Goal: Task Accomplishment & Management: Manage account settings

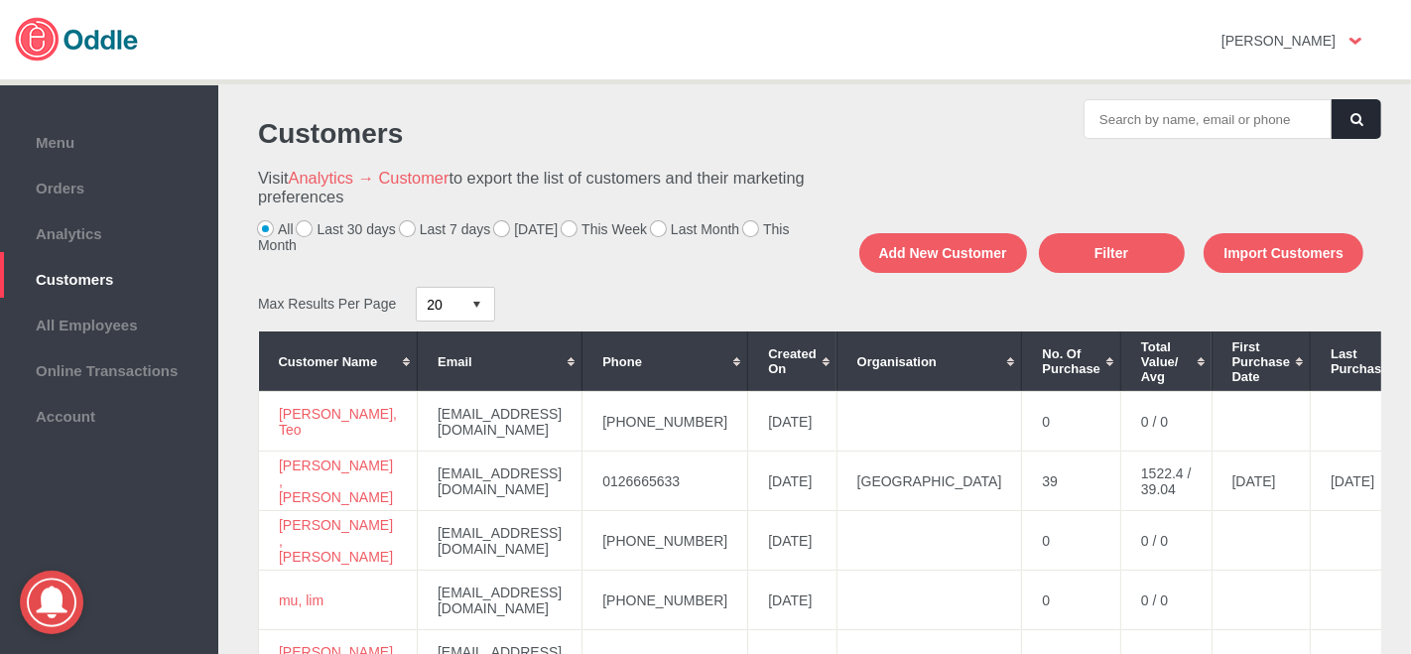
click at [495, 227] on label "[DATE]" at bounding box center [525, 229] width 63 height 16
click at [0, 0] on input "[DATE]" at bounding box center [0, 0] width 0 height 0
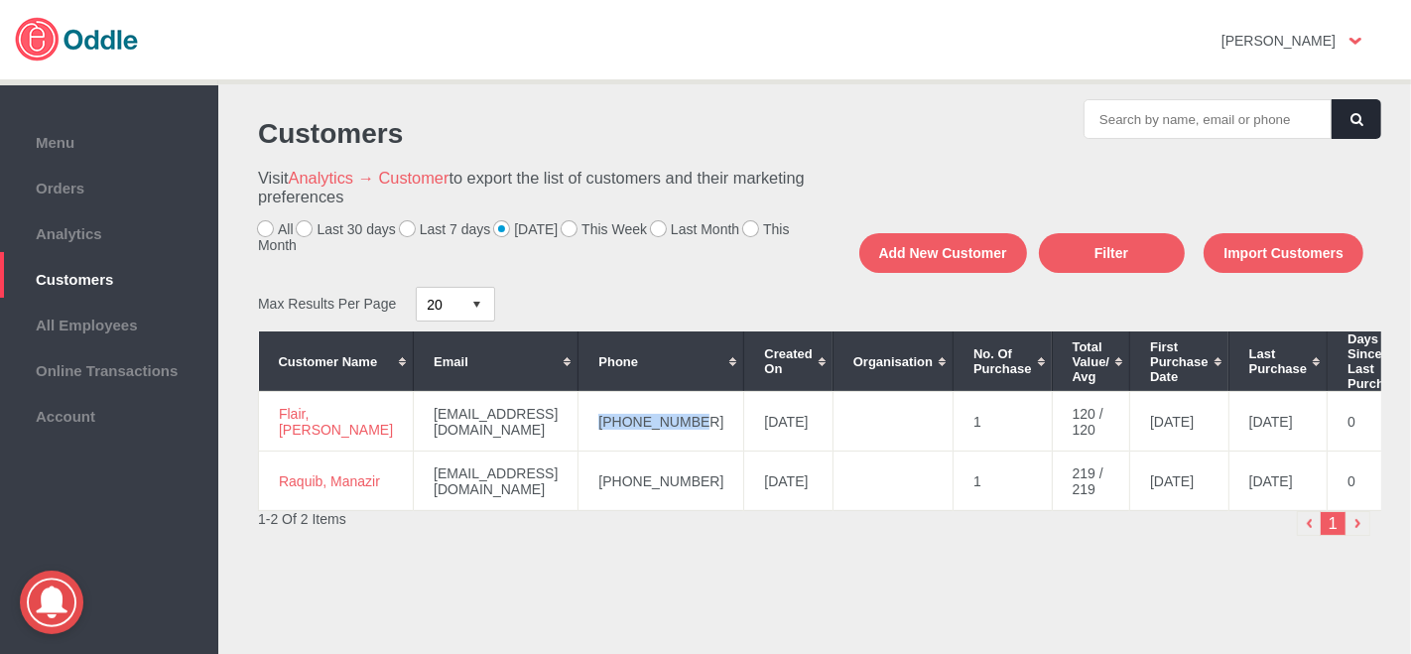
drag, startPoint x: 691, startPoint y: 421, endPoint x: 584, endPoint y: 420, distance: 107.1
click at [582, 421] on td "+60128070072" at bounding box center [661, 422] width 166 height 60
copy td "+60128070072"
drag, startPoint x: 320, startPoint y: 431, endPoint x: 290, endPoint y: 413, distance: 36.1
click at [269, 408] on td "Flair, Fong" at bounding box center [336, 422] width 155 height 60
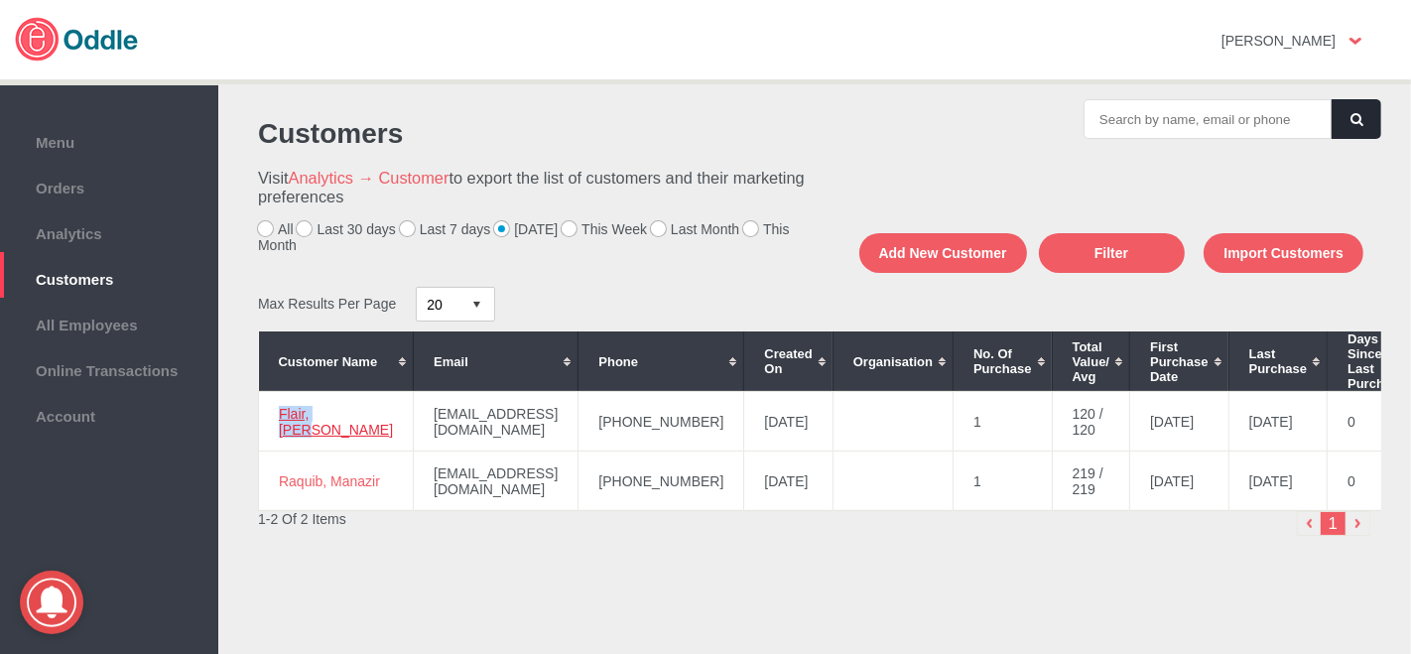
copy link "Flair, Fong"
drag, startPoint x: 699, startPoint y: 492, endPoint x: 586, endPoint y: 492, distance: 113.1
click at [586, 492] on td "+601117990176" at bounding box center [661, 481] width 166 height 60
copy td "+601117990176"
drag, startPoint x: 306, startPoint y: 485, endPoint x: 322, endPoint y: 483, distance: 17.0
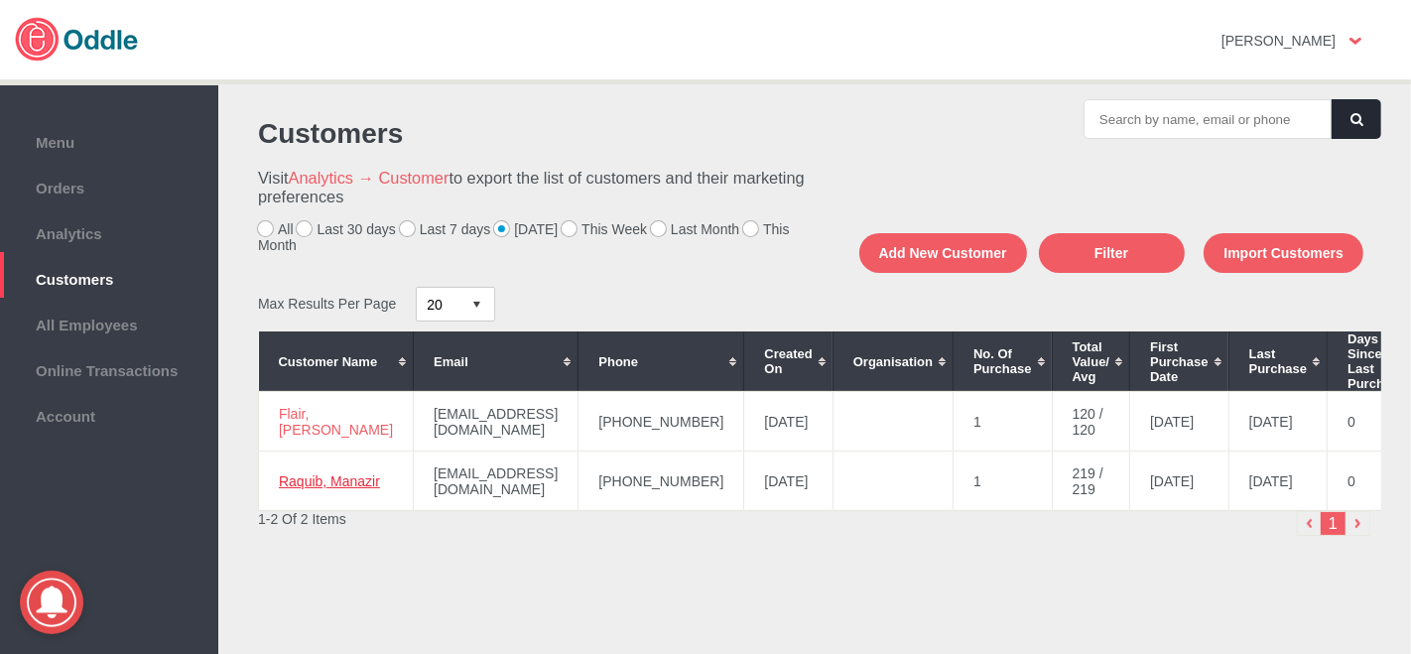
click at [267, 474] on td "Raquib, Manazir" at bounding box center [336, 481] width 155 height 60
drag, startPoint x: 309, startPoint y: 484, endPoint x: 295, endPoint y: 474, distance: 17.9
click at [269, 473] on td "Raquib, Manazir" at bounding box center [336, 481] width 155 height 60
copy link "Raquib, Manazir"
click at [110, 196] on li "Orders" at bounding box center [109, 184] width 218 height 46
